Goal: Book appointment/travel/reservation

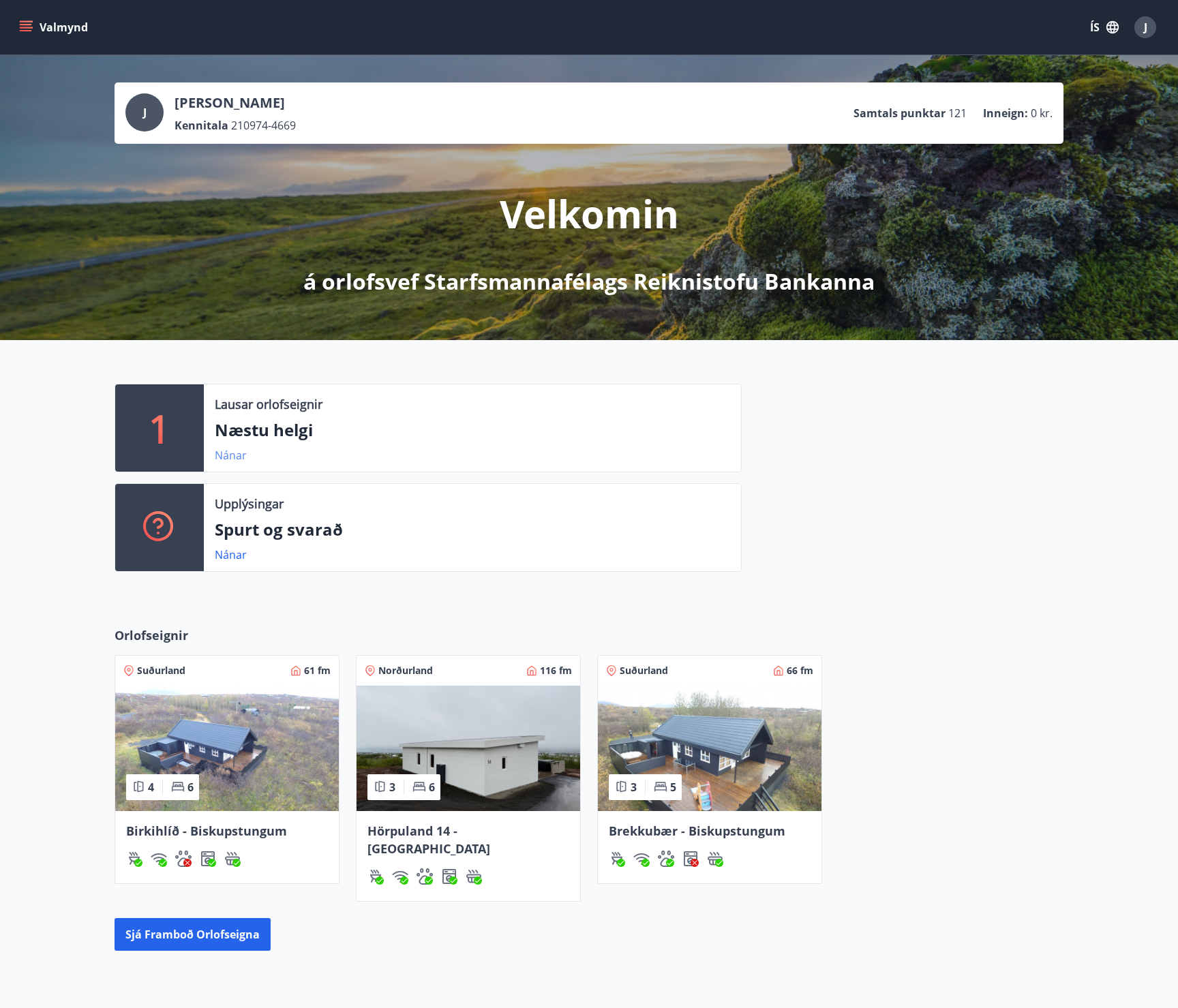
click at [230, 454] on link "Nánar" at bounding box center [231, 455] width 32 height 15
click at [462, 746] on img at bounding box center [467, 747] width 224 height 125
click at [222, 918] on button "Sjá framboð orlofseigna" at bounding box center [192, 934] width 156 height 32
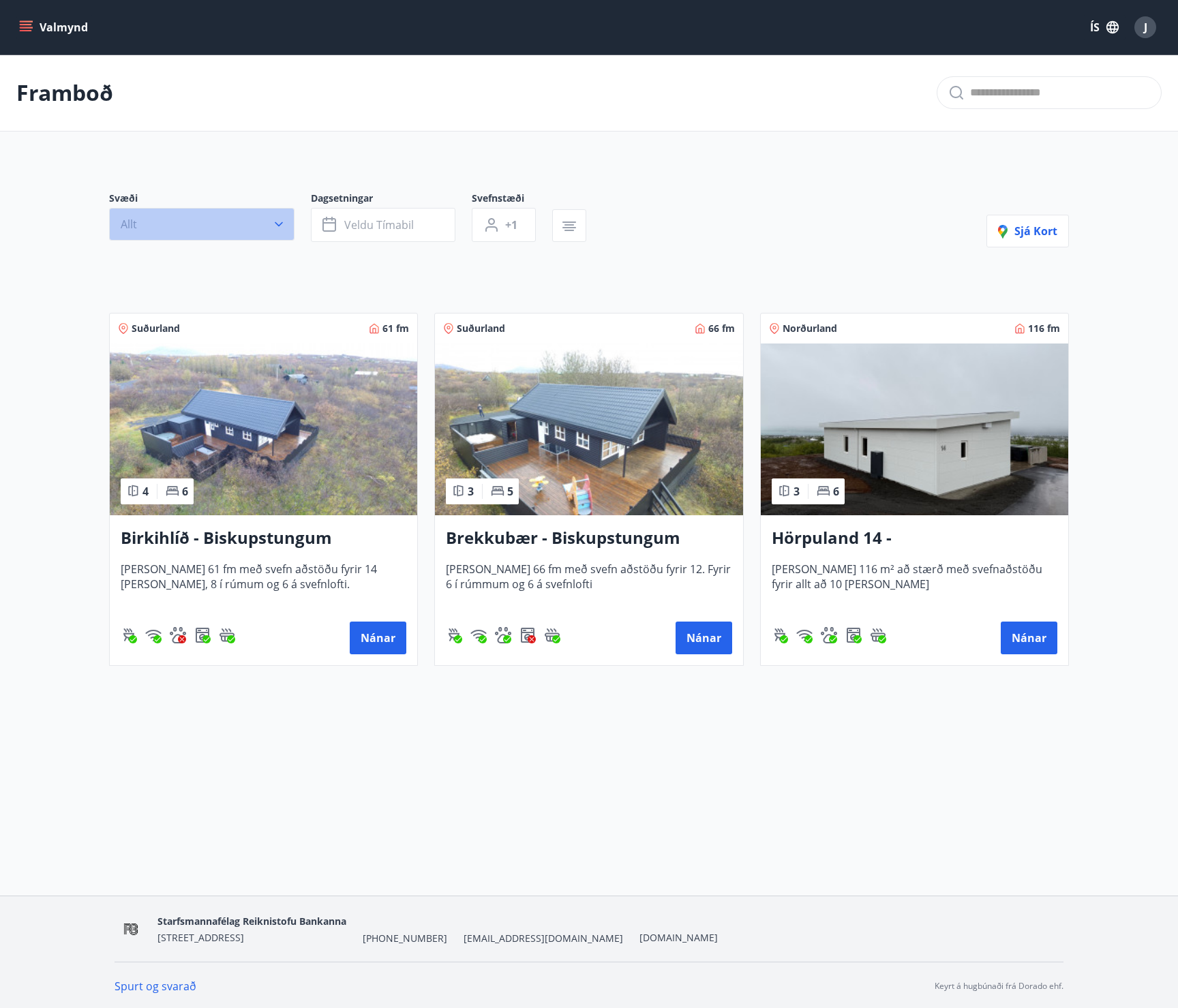
click at [274, 222] on icon "button" at bounding box center [278, 223] width 14 height 14
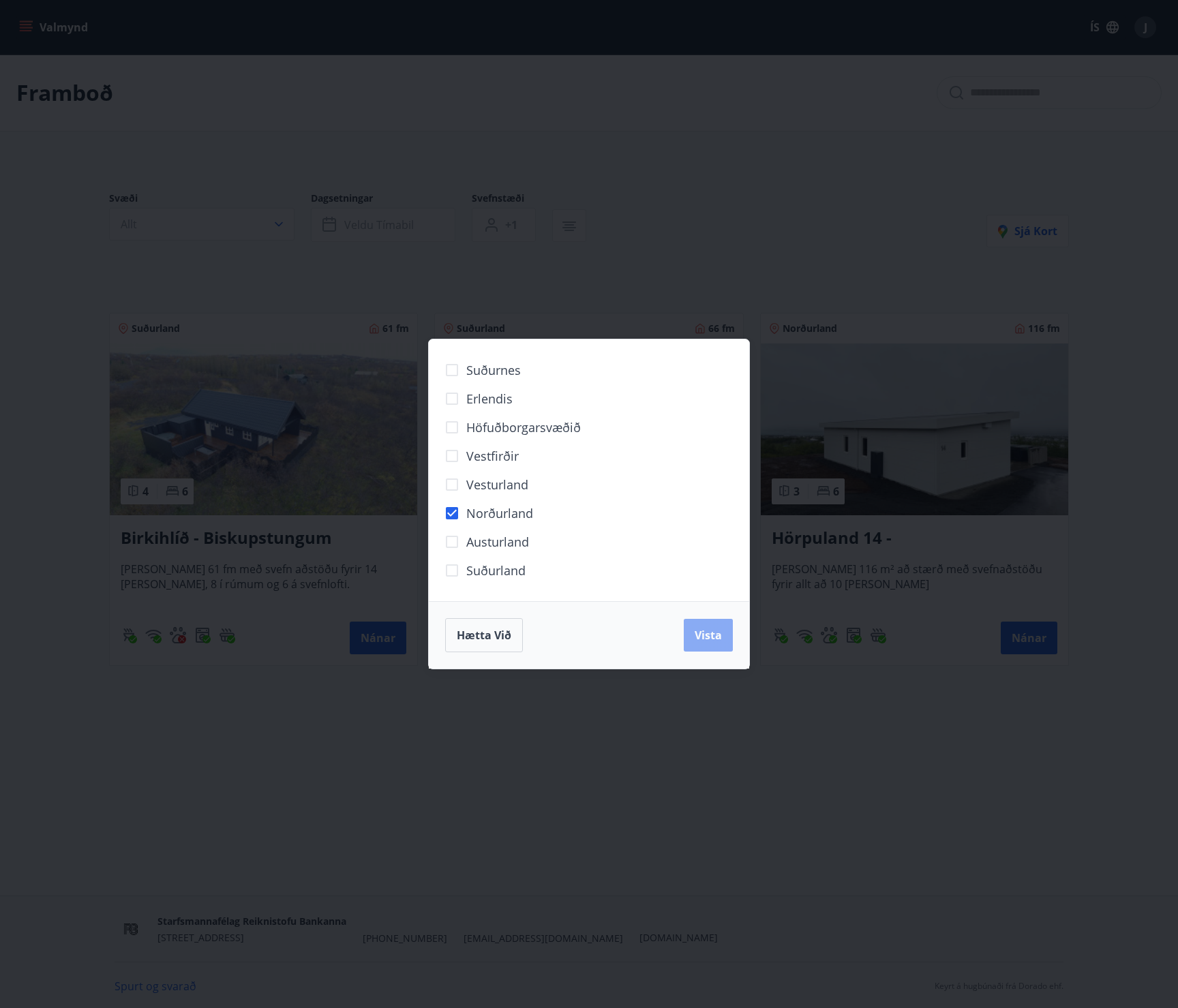
click at [707, 640] on span "Vista" at bounding box center [708, 635] width 27 height 15
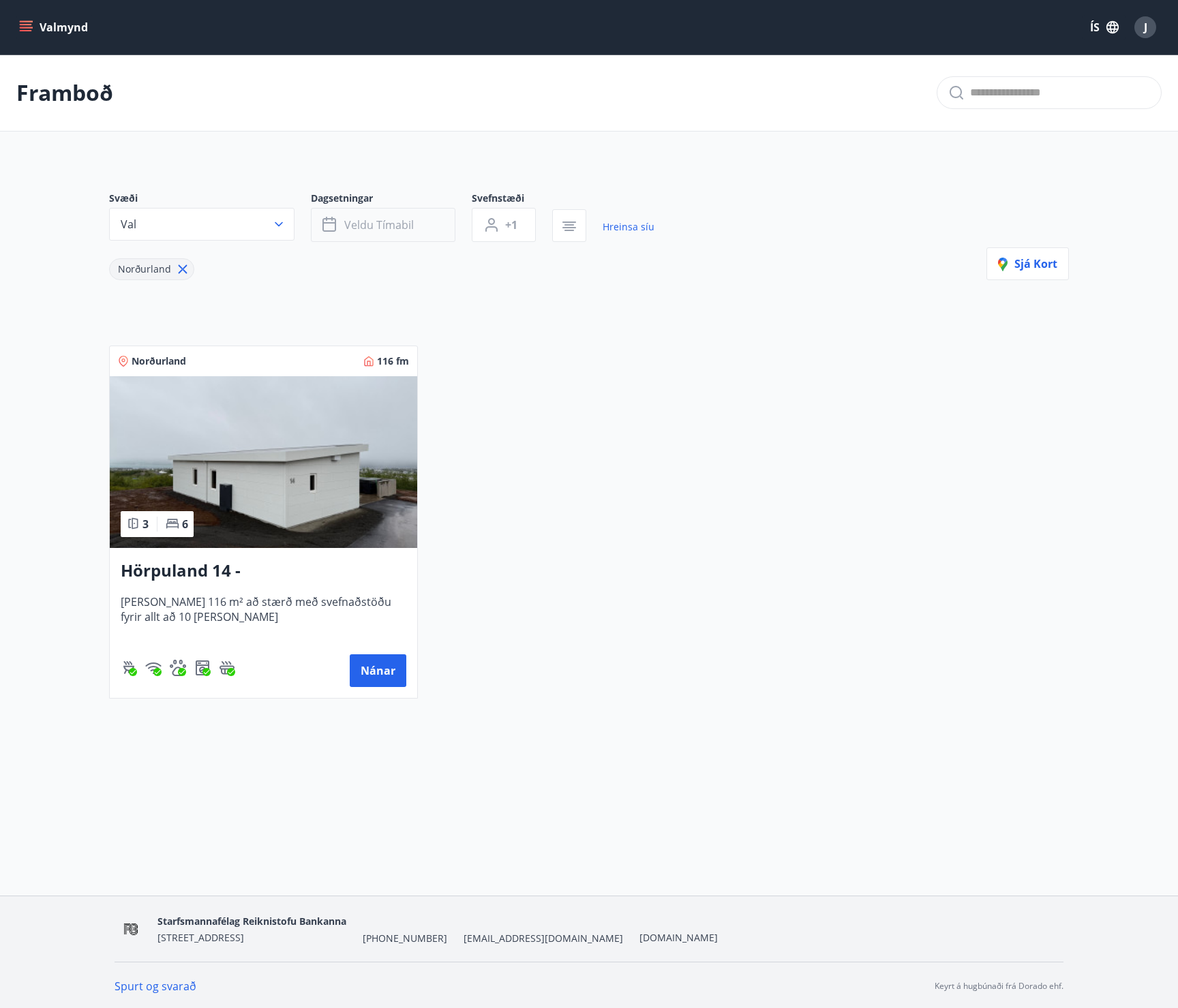
click at [388, 222] on span "Veldu tímabil" at bounding box center [378, 224] width 70 height 15
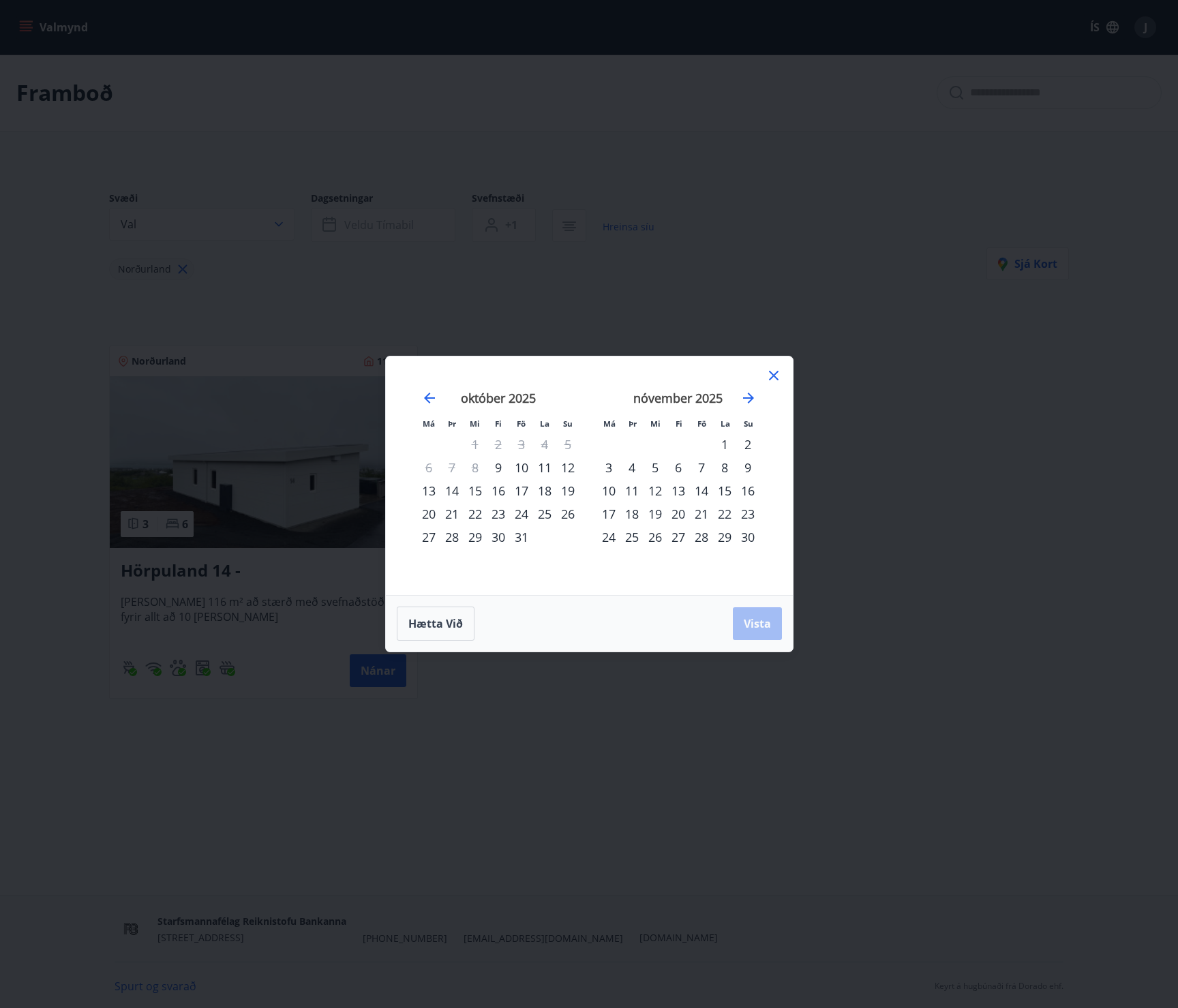
click at [496, 466] on div "9" at bounding box center [498, 467] width 23 height 23
click at [747, 536] on div "30" at bounding box center [748, 537] width 23 height 23
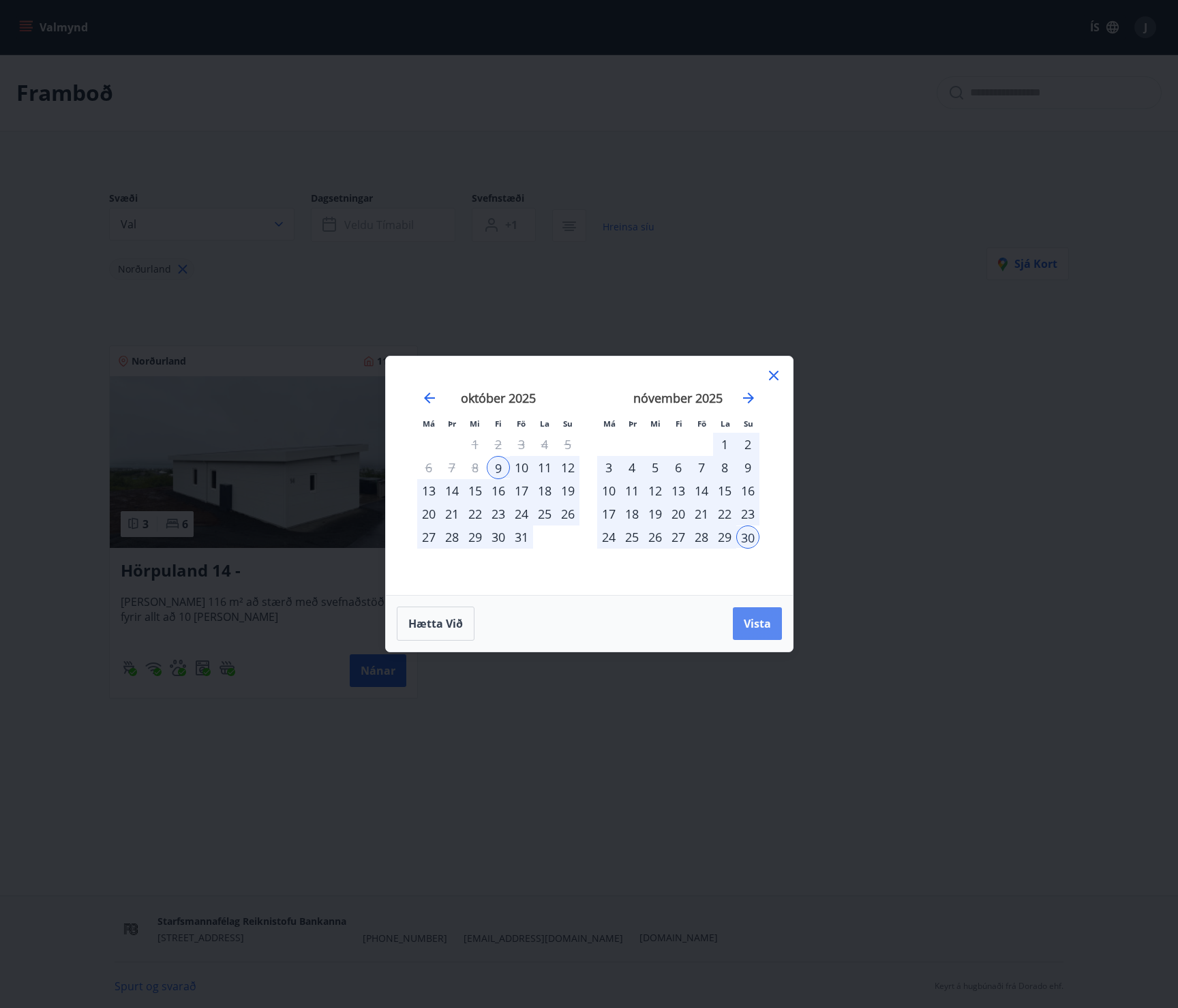
click at [753, 626] on span "Vista" at bounding box center [757, 623] width 27 height 15
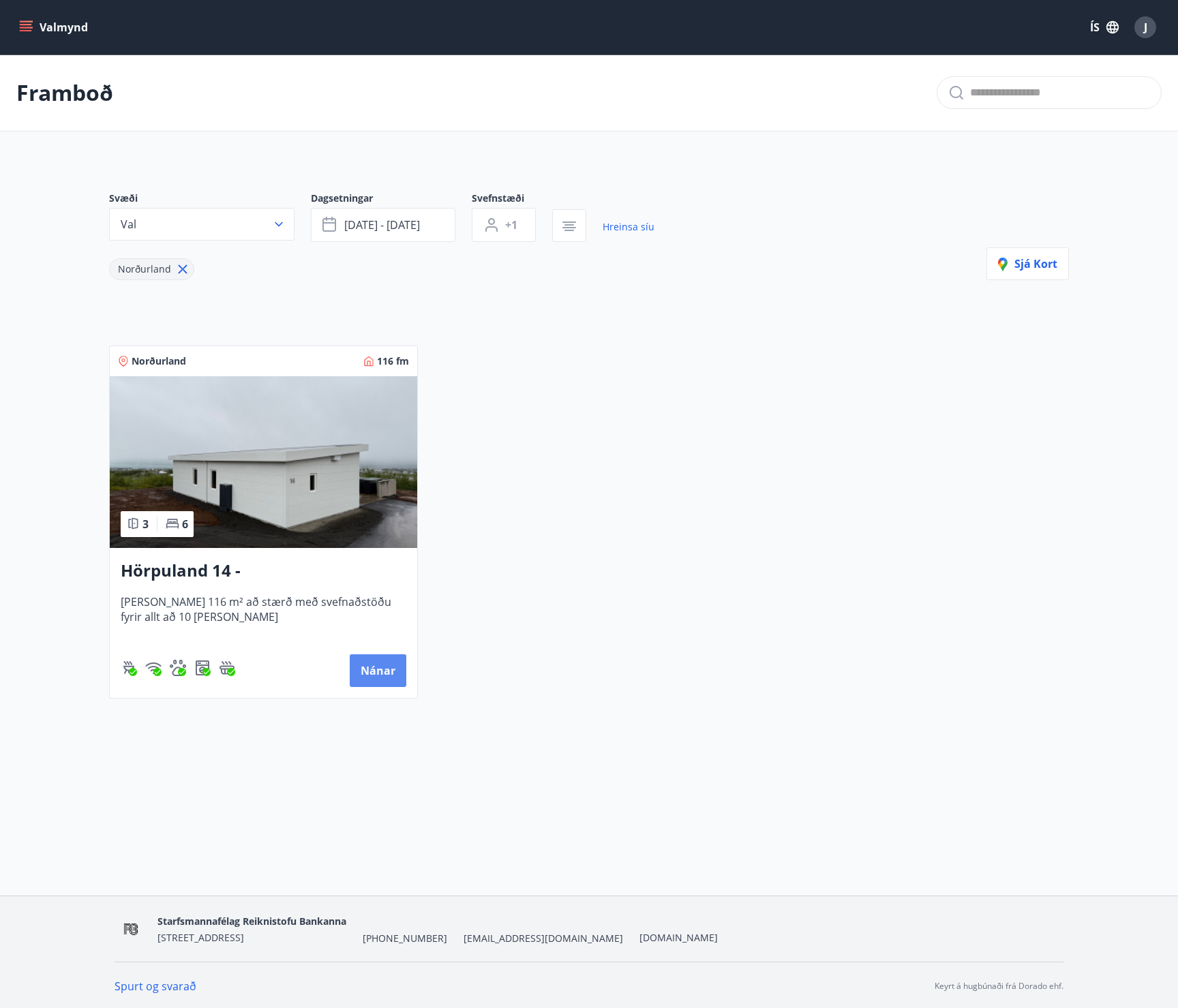
click at [376, 674] on button "Nánar" at bounding box center [378, 670] width 57 height 32
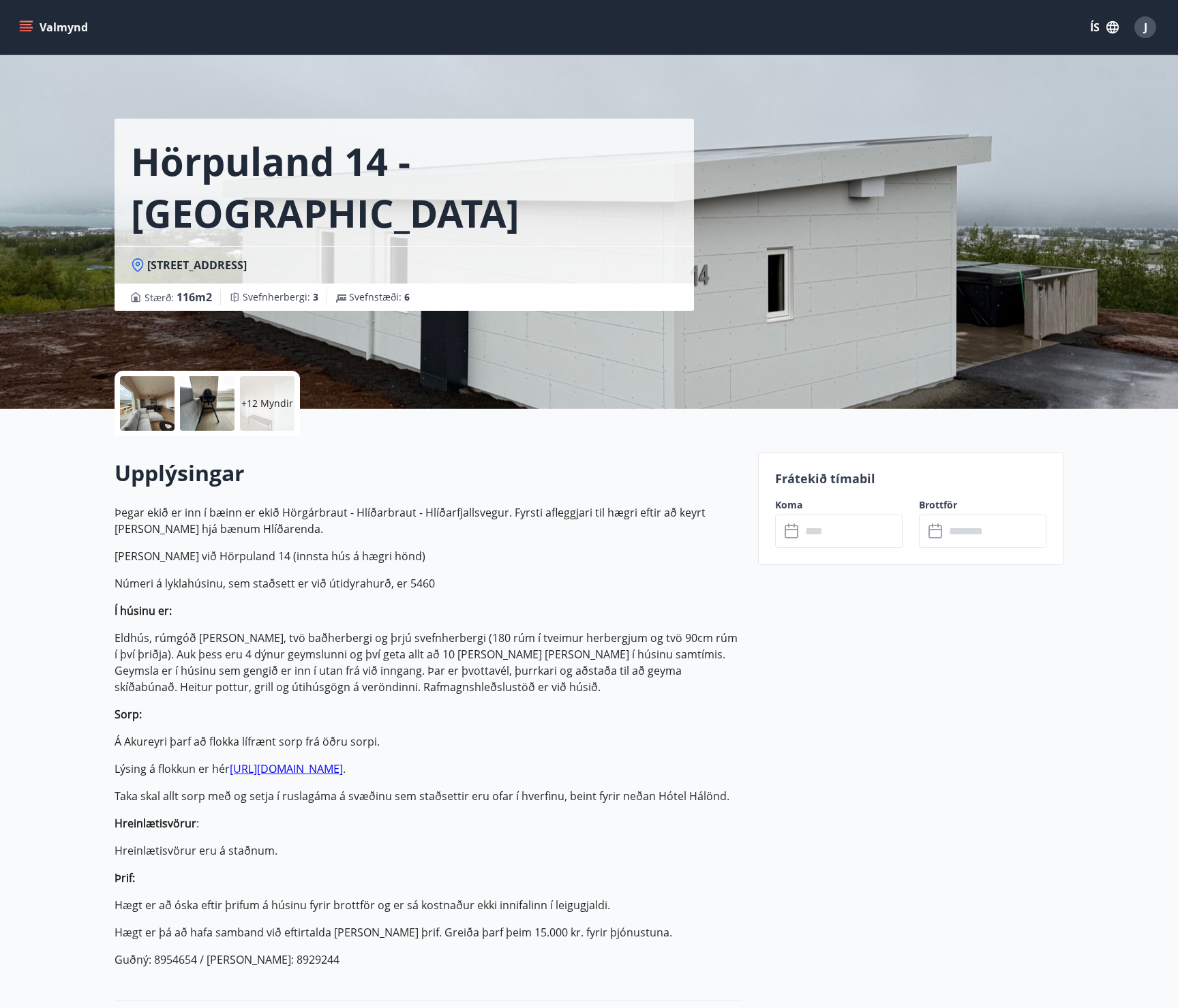
click at [24, 31] on icon "menu" at bounding box center [25, 30] width 12 height 1
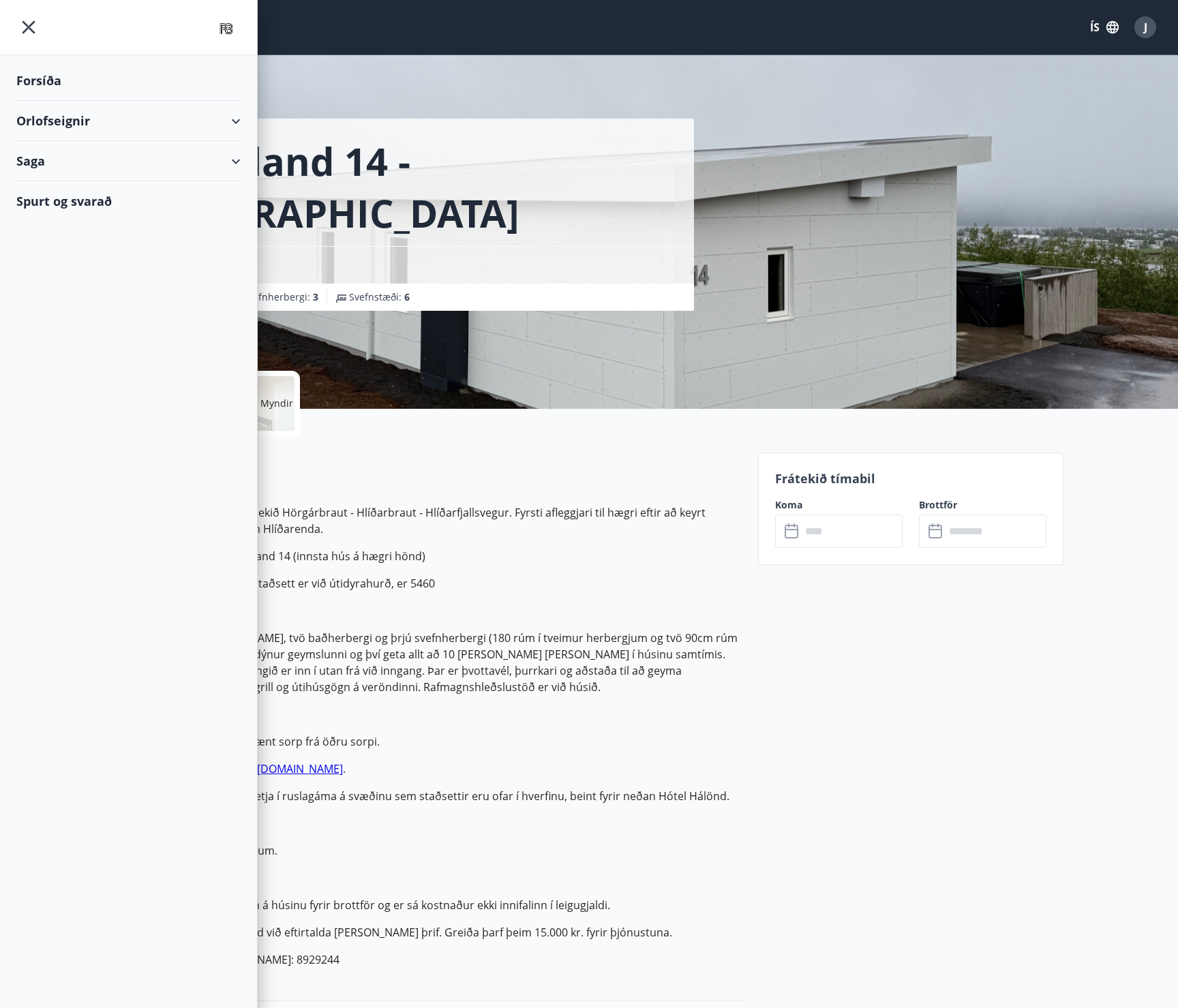
click at [58, 121] on div "Orlofseignir" at bounding box center [129, 121] width 224 height 40
click at [68, 182] on div "Bókunardagatal" at bounding box center [128, 184] width 202 height 29
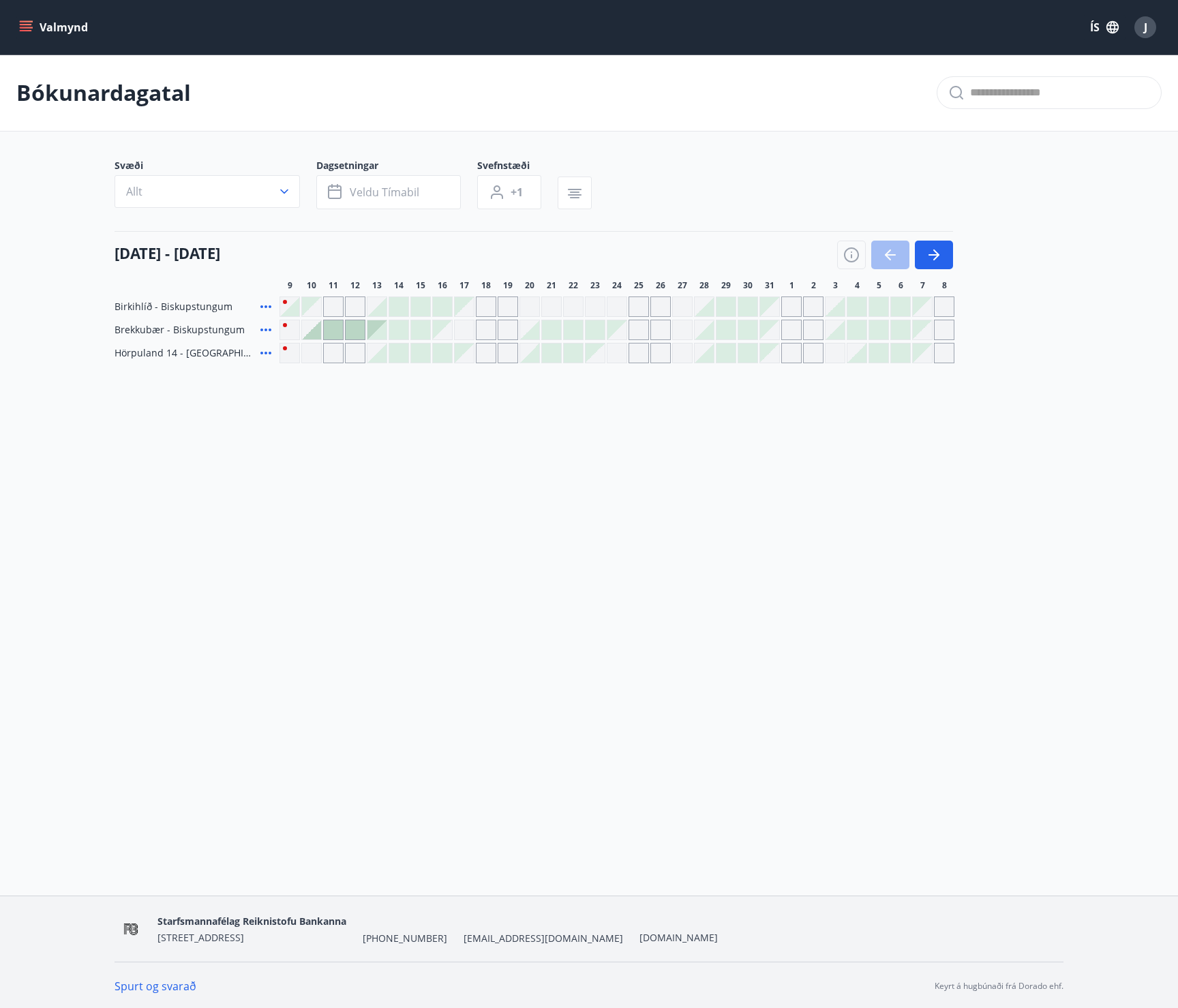
click at [334, 353] on div "Gráir dagar eru ekki bókanlegir" at bounding box center [333, 353] width 20 height 20
click at [616, 352] on div "Gráir dagar eru ekki bókanlegir" at bounding box center [617, 353] width 20 height 20
click at [572, 353] on div at bounding box center [573, 352] width 19 height 19
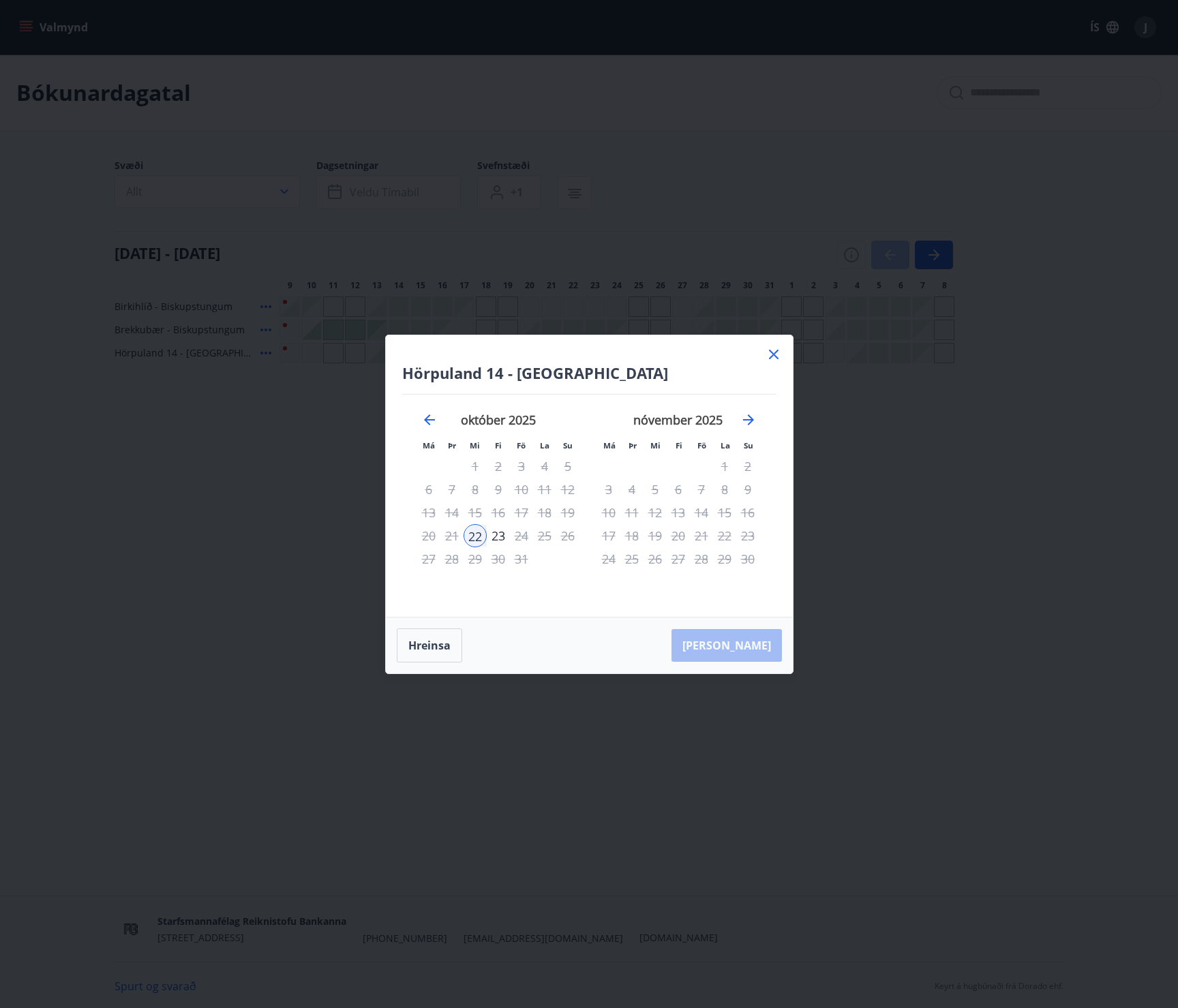
click at [775, 356] on icon at bounding box center [774, 354] width 9 height 9
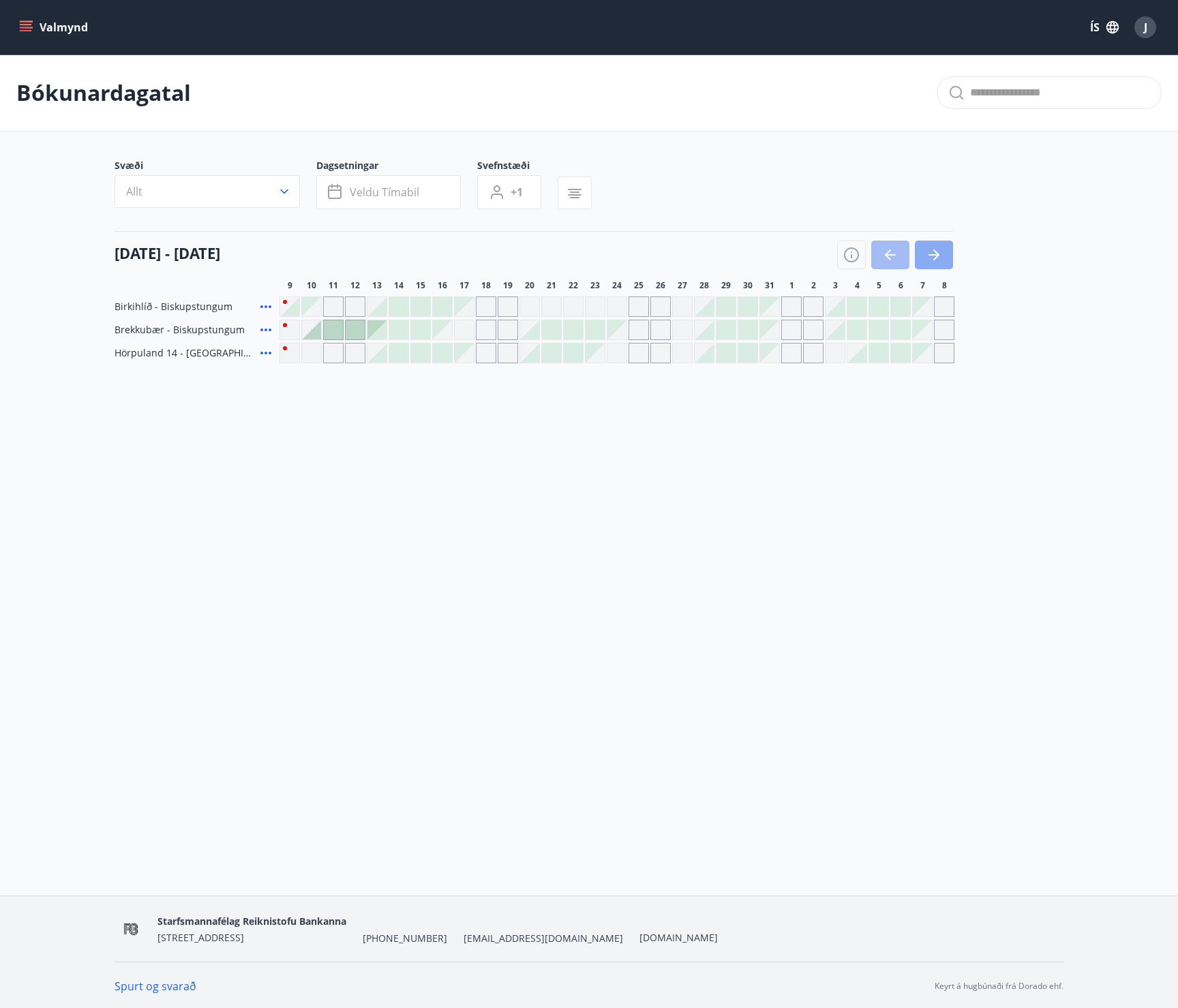
click at [937, 253] on icon "button" at bounding box center [936, 255] width 6 height 11
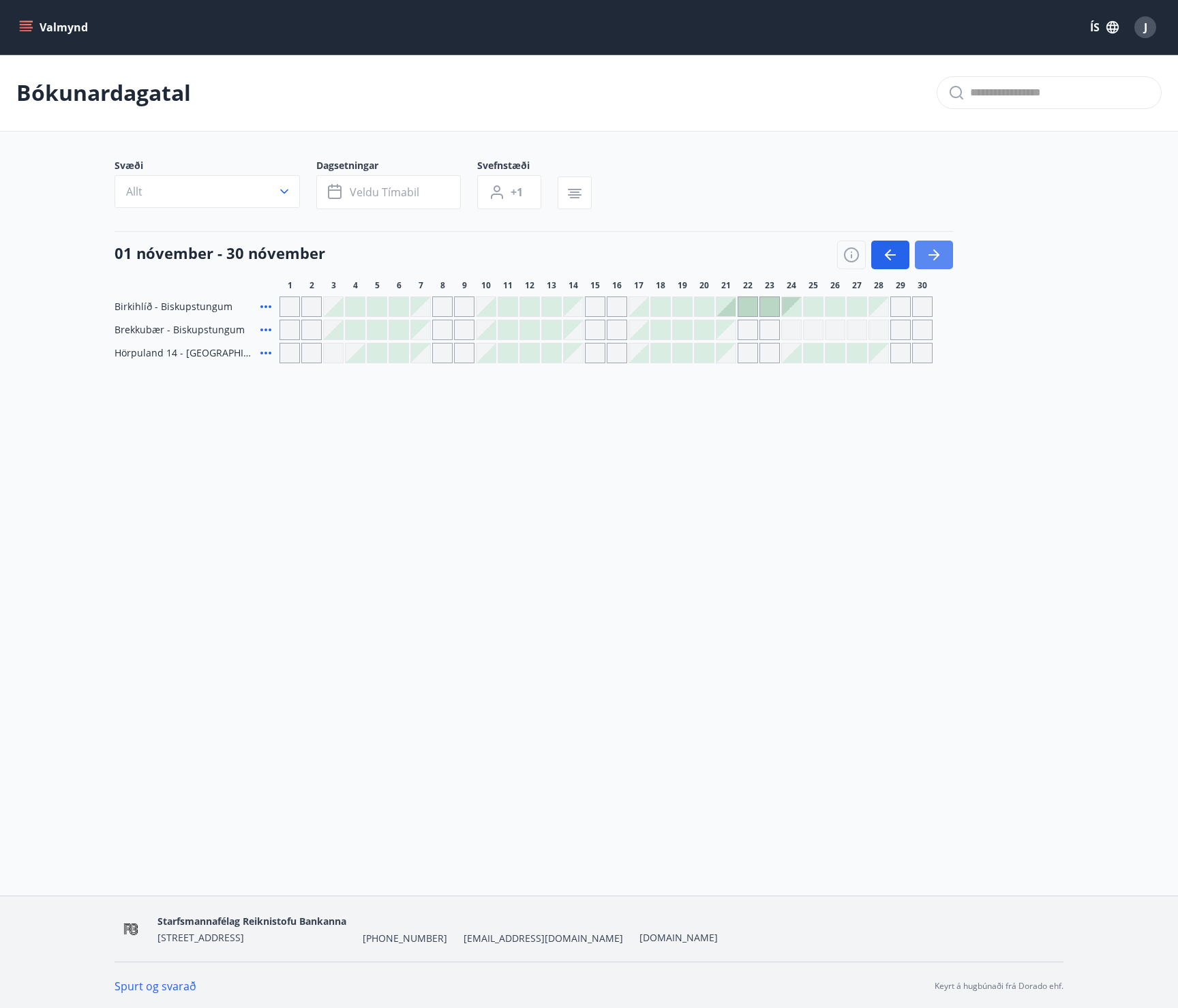
click at [937, 253] on icon "button" at bounding box center [936, 255] width 6 height 11
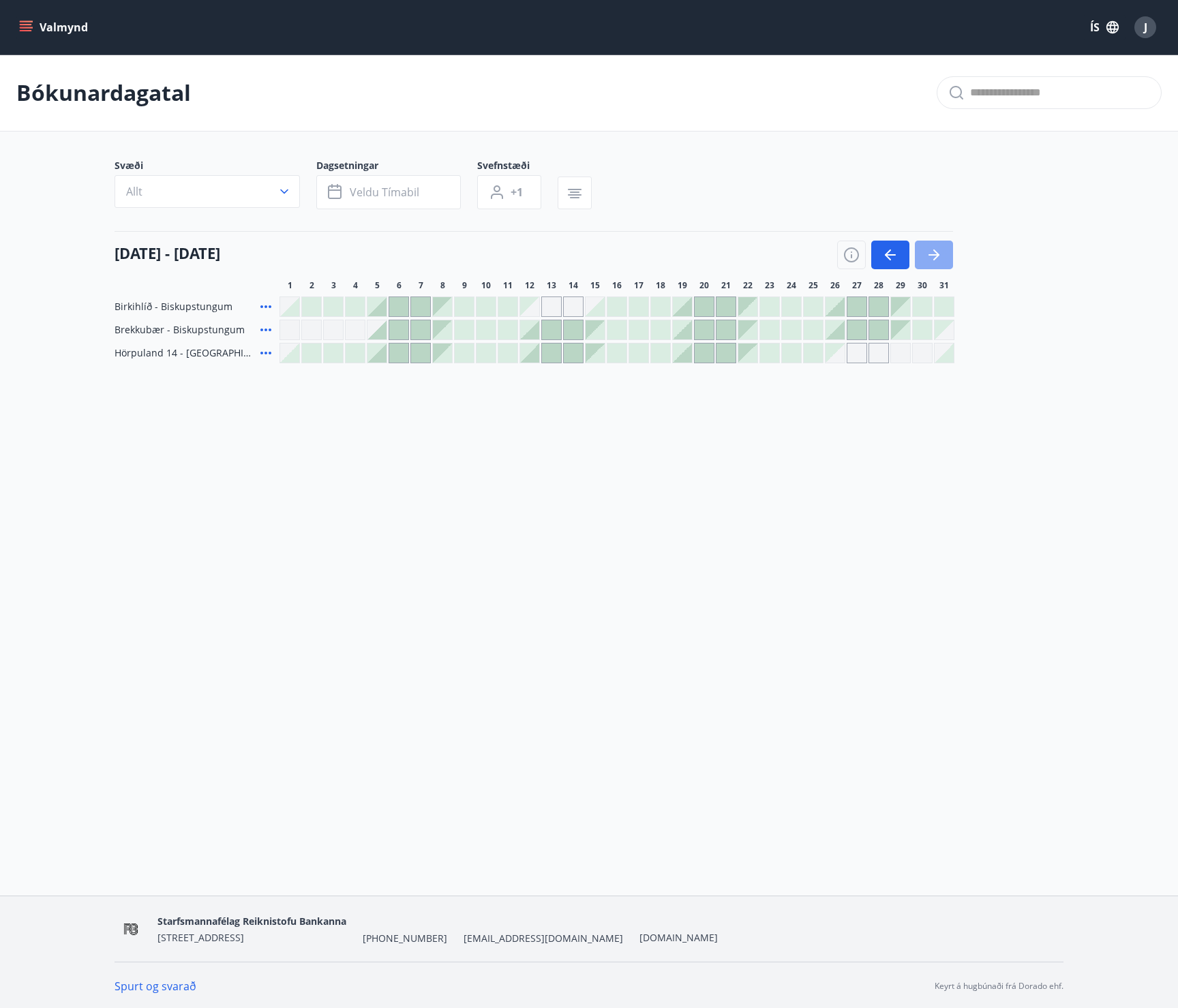
click at [937, 253] on icon "button" at bounding box center [936, 255] width 6 height 11
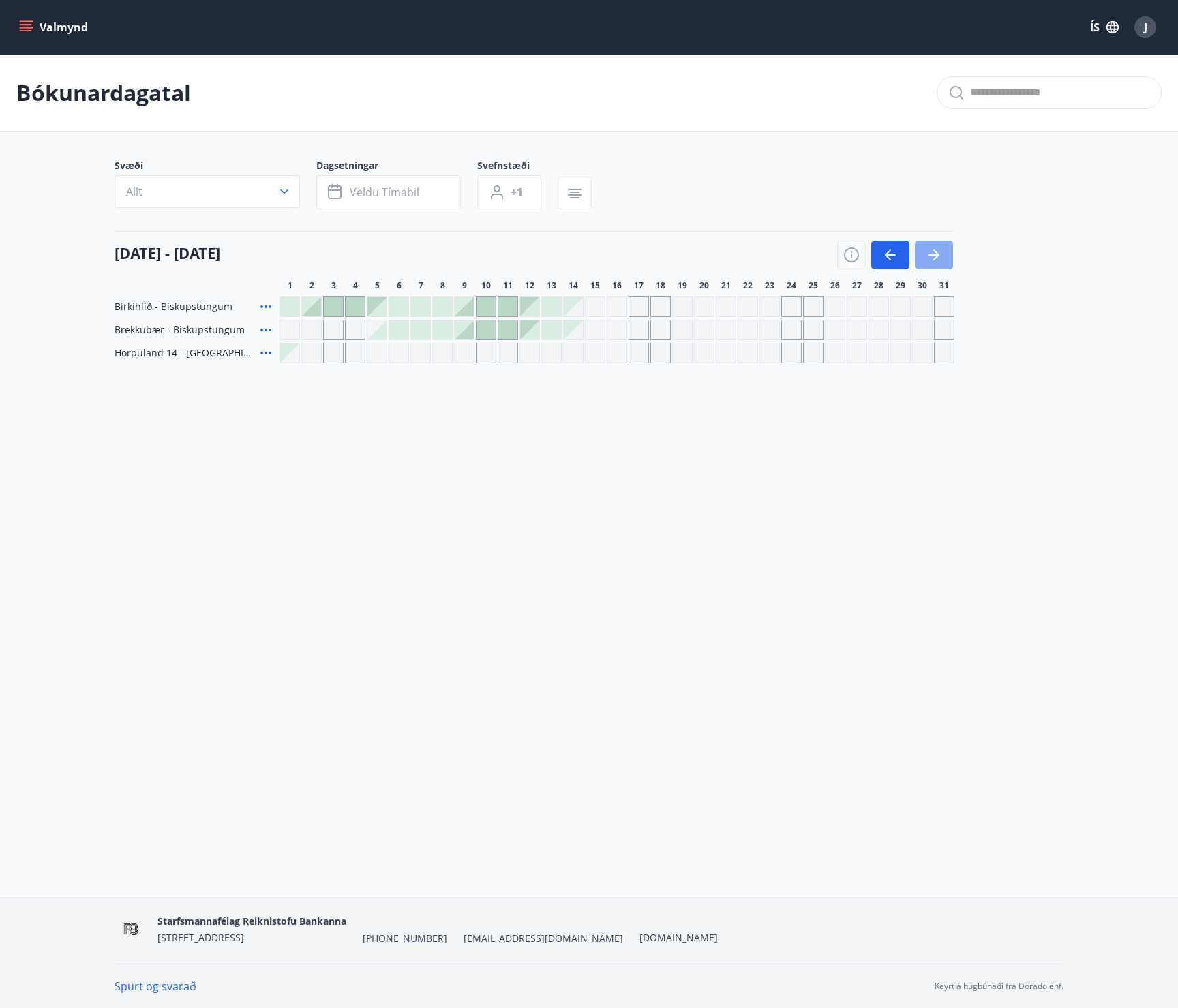
click at [937, 253] on icon "button" at bounding box center [936, 255] width 6 height 11
